Goal: Find specific page/section

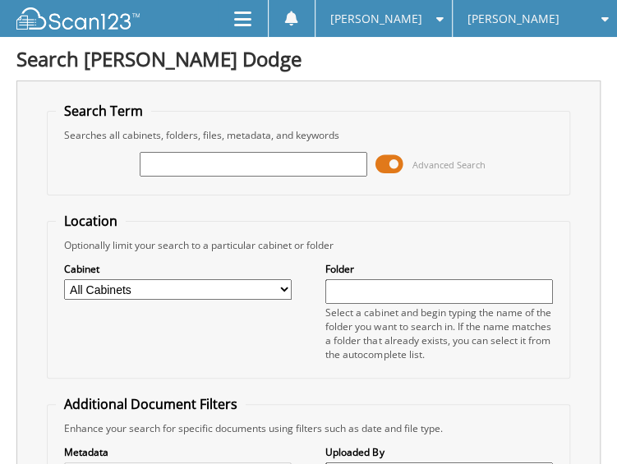
click at [177, 167] on input "text" at bounding box center [254, 164] width 228 height 25
type input "28733"
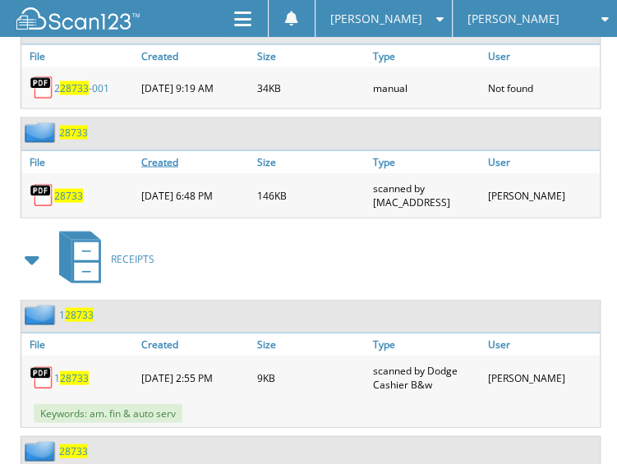
scroll to position [986, 0]
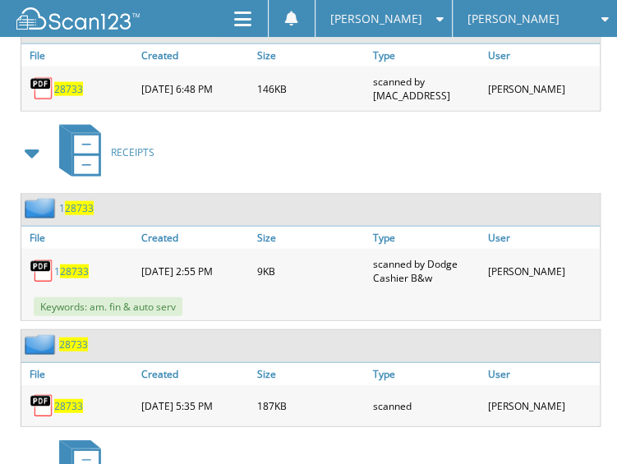
click at [64, 399] on span "28733" at bounding box center [68, 406] width 29 height 14
